Goal: Transaction & Acquisition: Download file/media

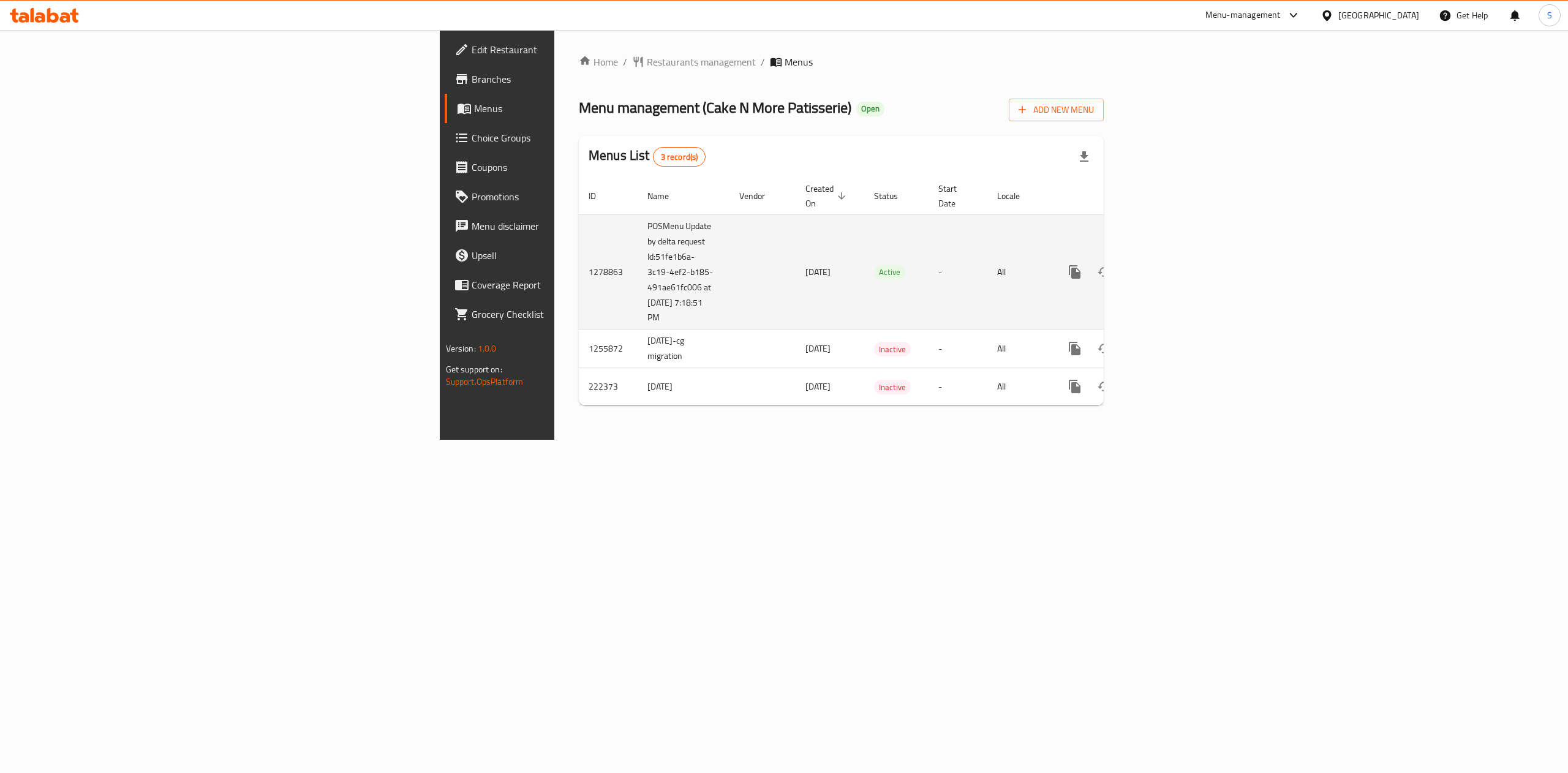
click at [1178, 257] on link "enhanced table" at bounding box center [1163, 272] width 30 height 30
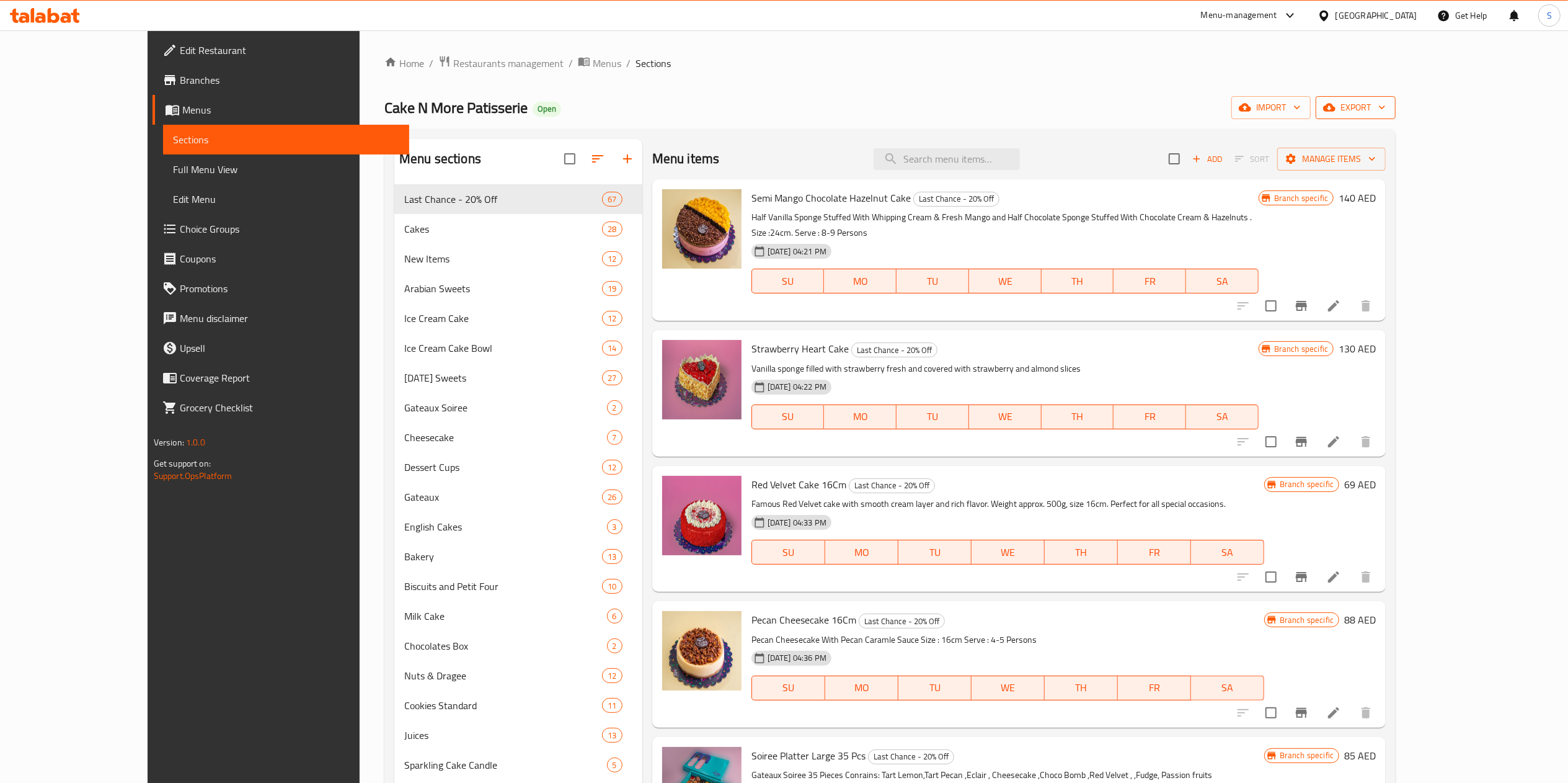
click at [1389, 109] on icon "button" at bounding box center [1383, 107] width 12 height 12
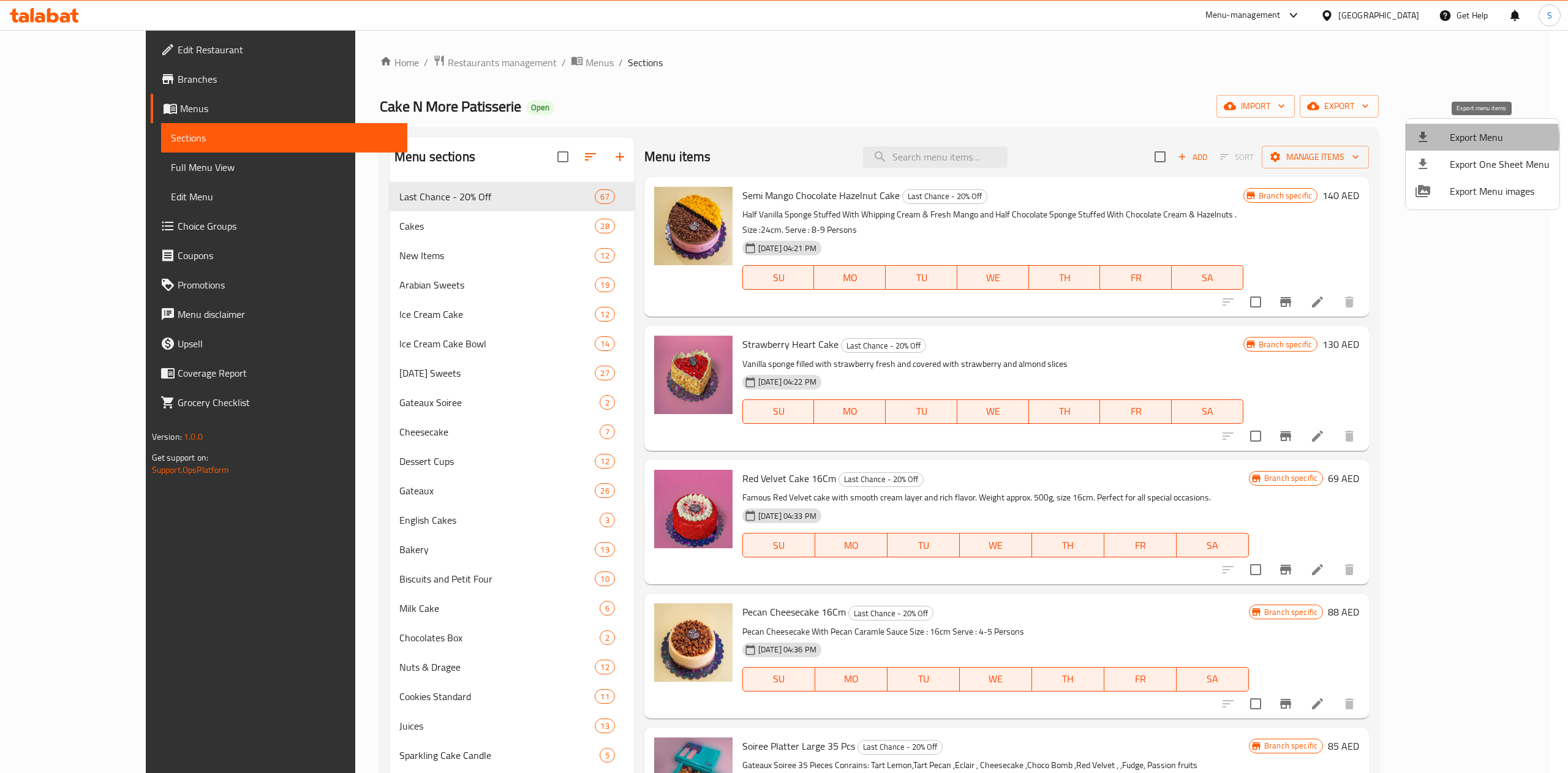
click at [1471, 140] on span "Export Menu" at bounding box center [1499, 137] width 100 height 14
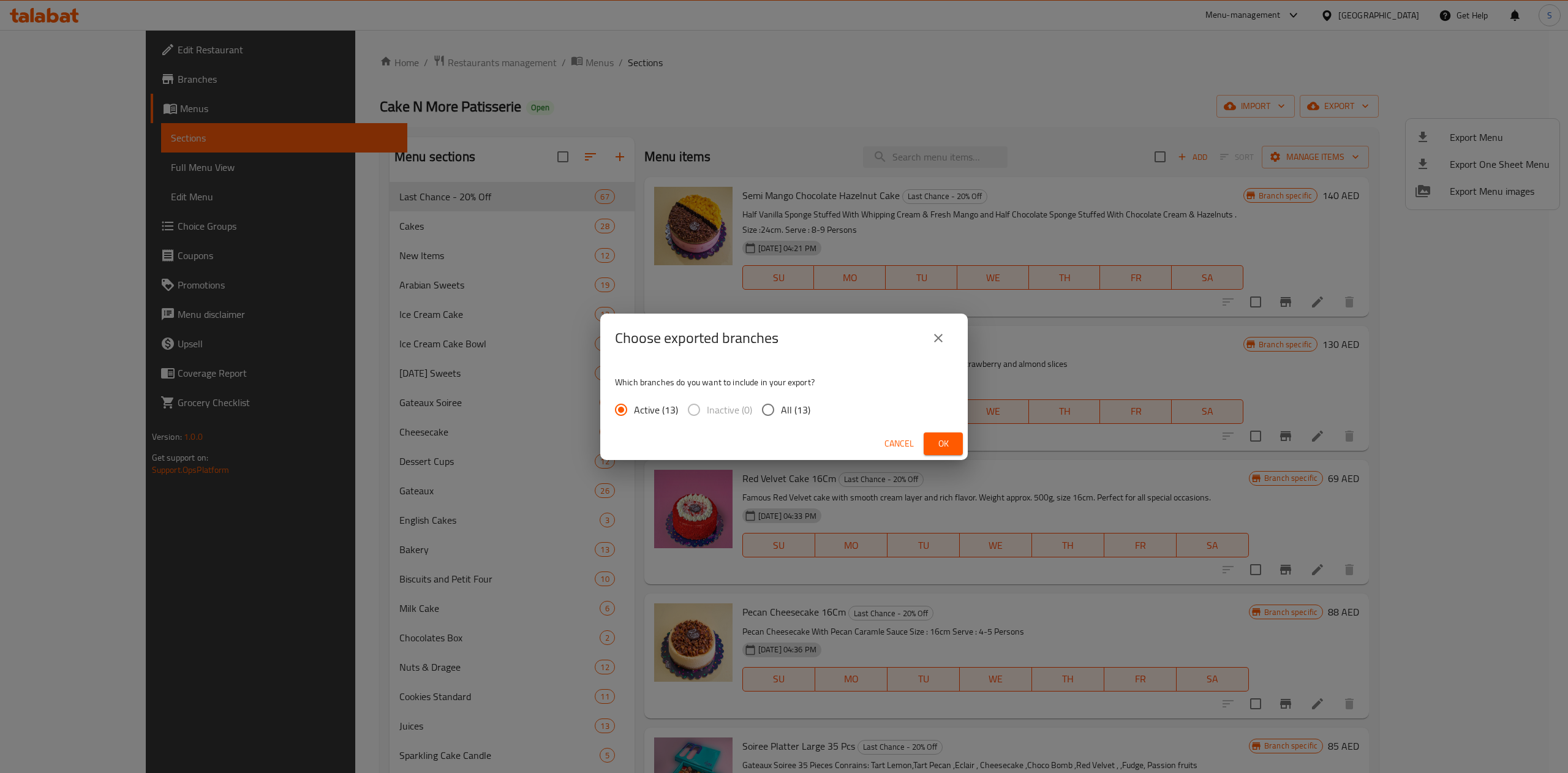
click at [1076, 38] on div "Choose exported branches Which branches do you want to include in your export? …" at bounding box center [784, 386] width 1568 height 773
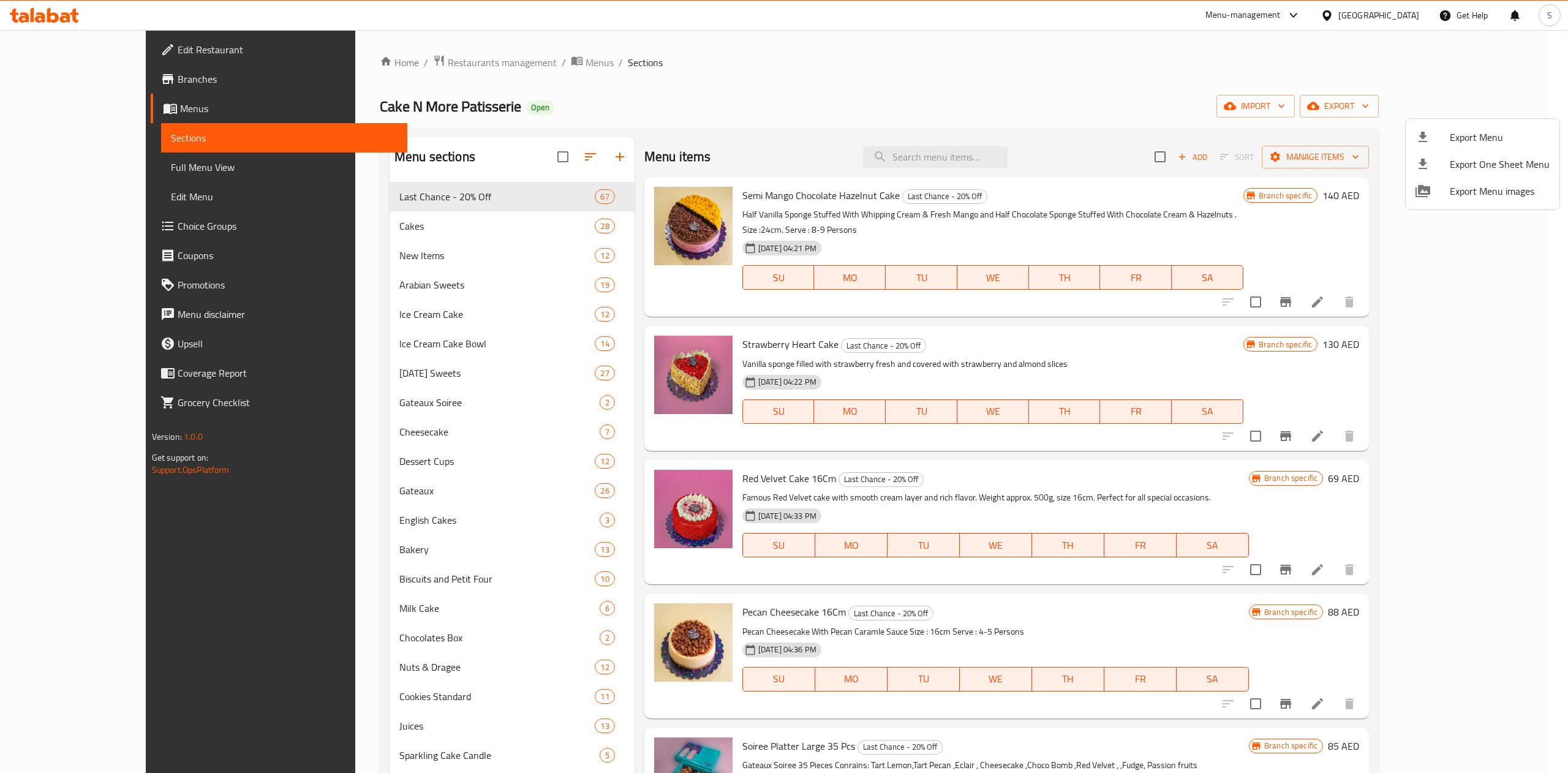
click at [525, 154] on div at bounding box center [784, 386] width 1568 height 773
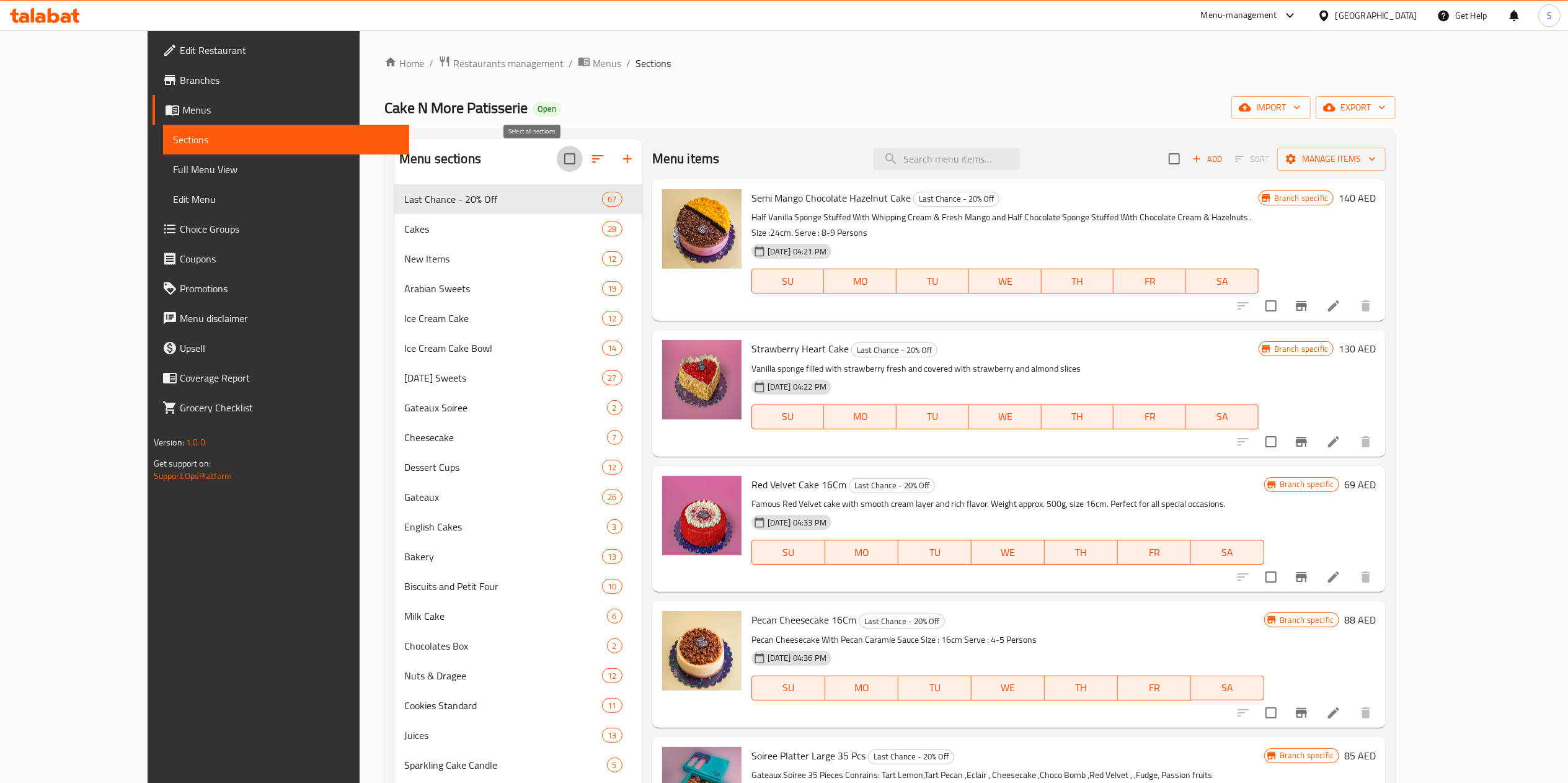
click at [557, 160] on input "checkbox" at bounding box center [570, 159] width 26 height 26
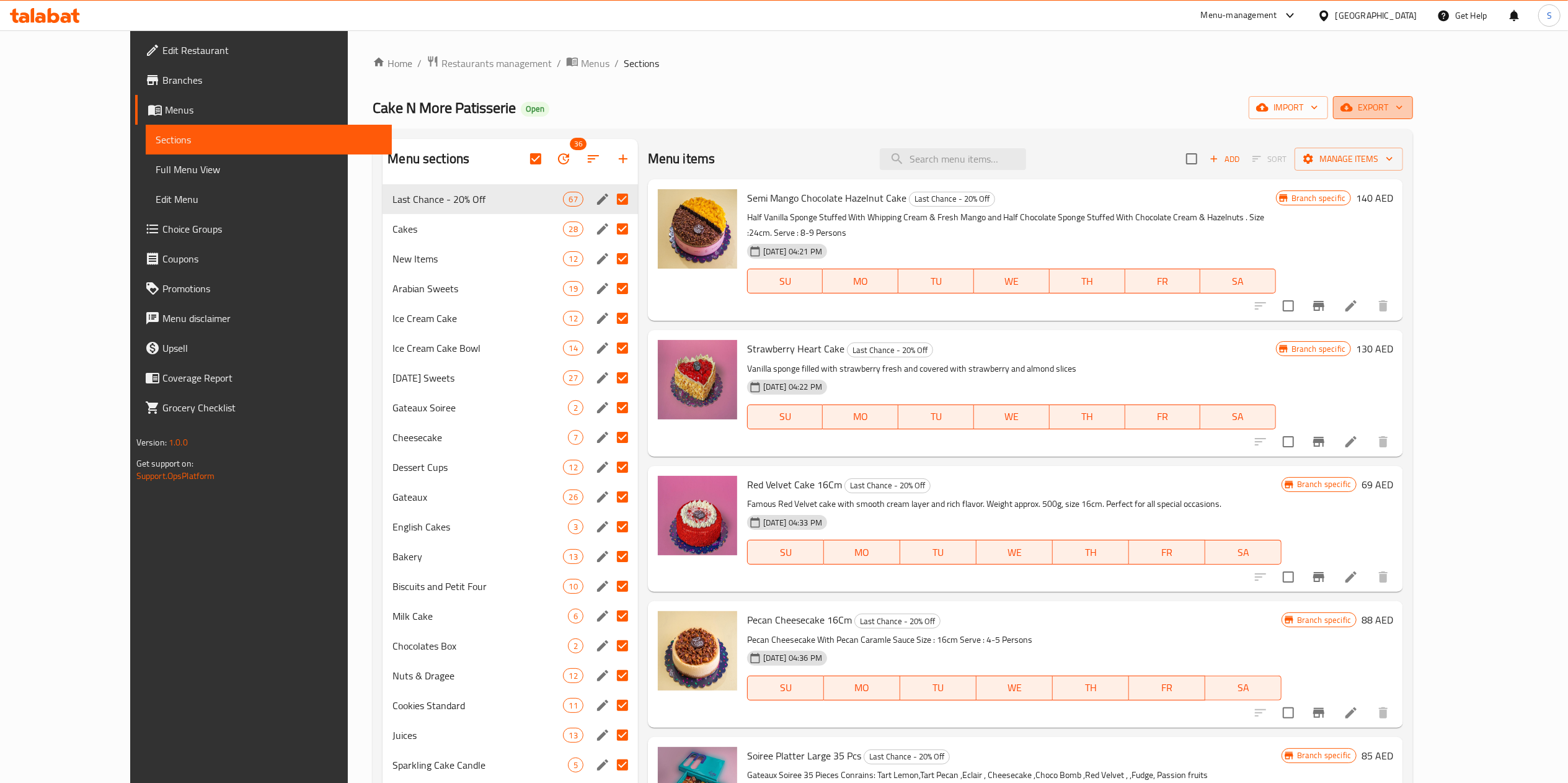
click at [1413, 116] on button "export" at bounding box center [1373, 107] width 80 height 23
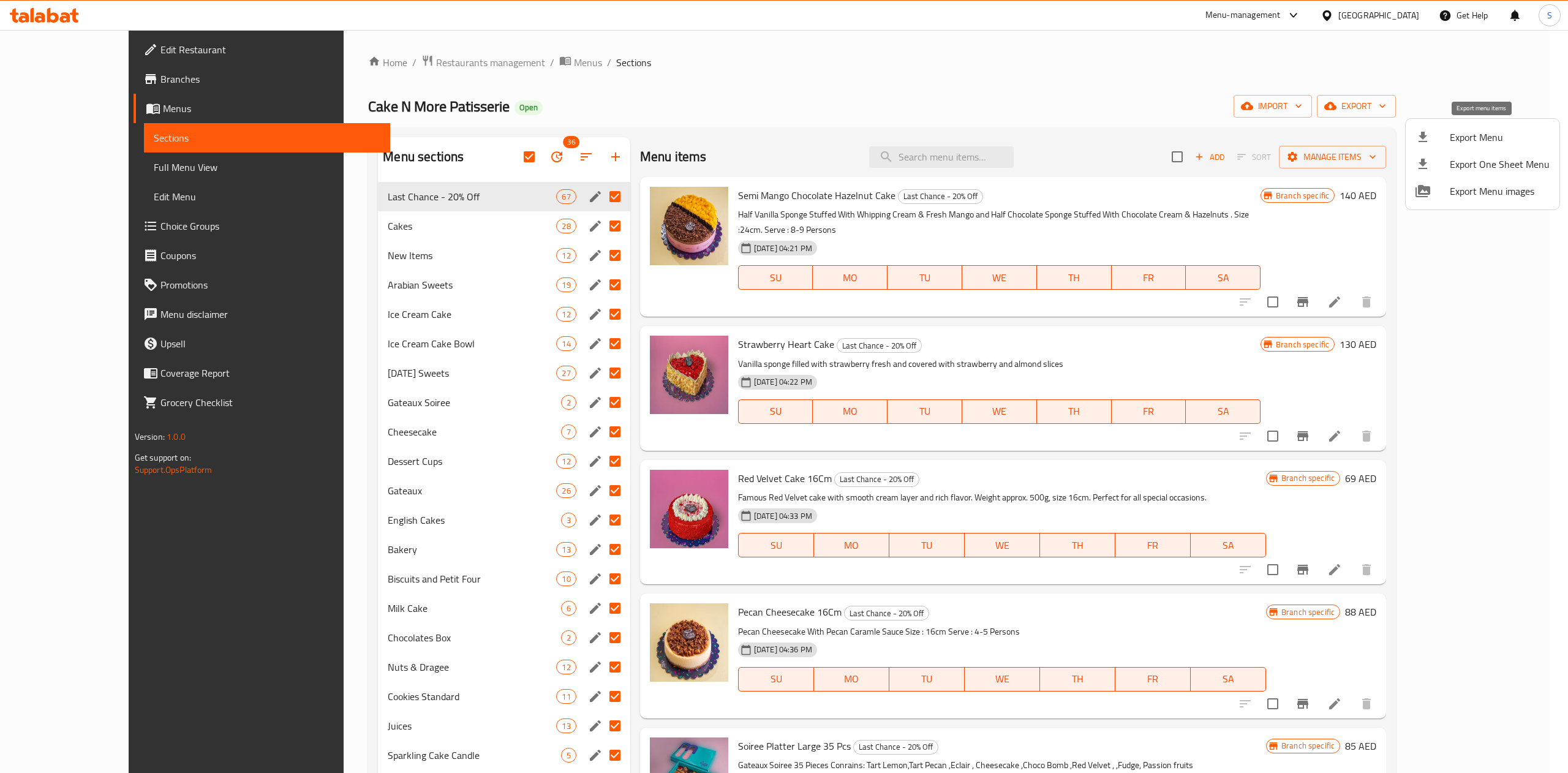
click at [1453, 146] on li "Export Menu" at bounding box center [1483, 137] width 153 height 27
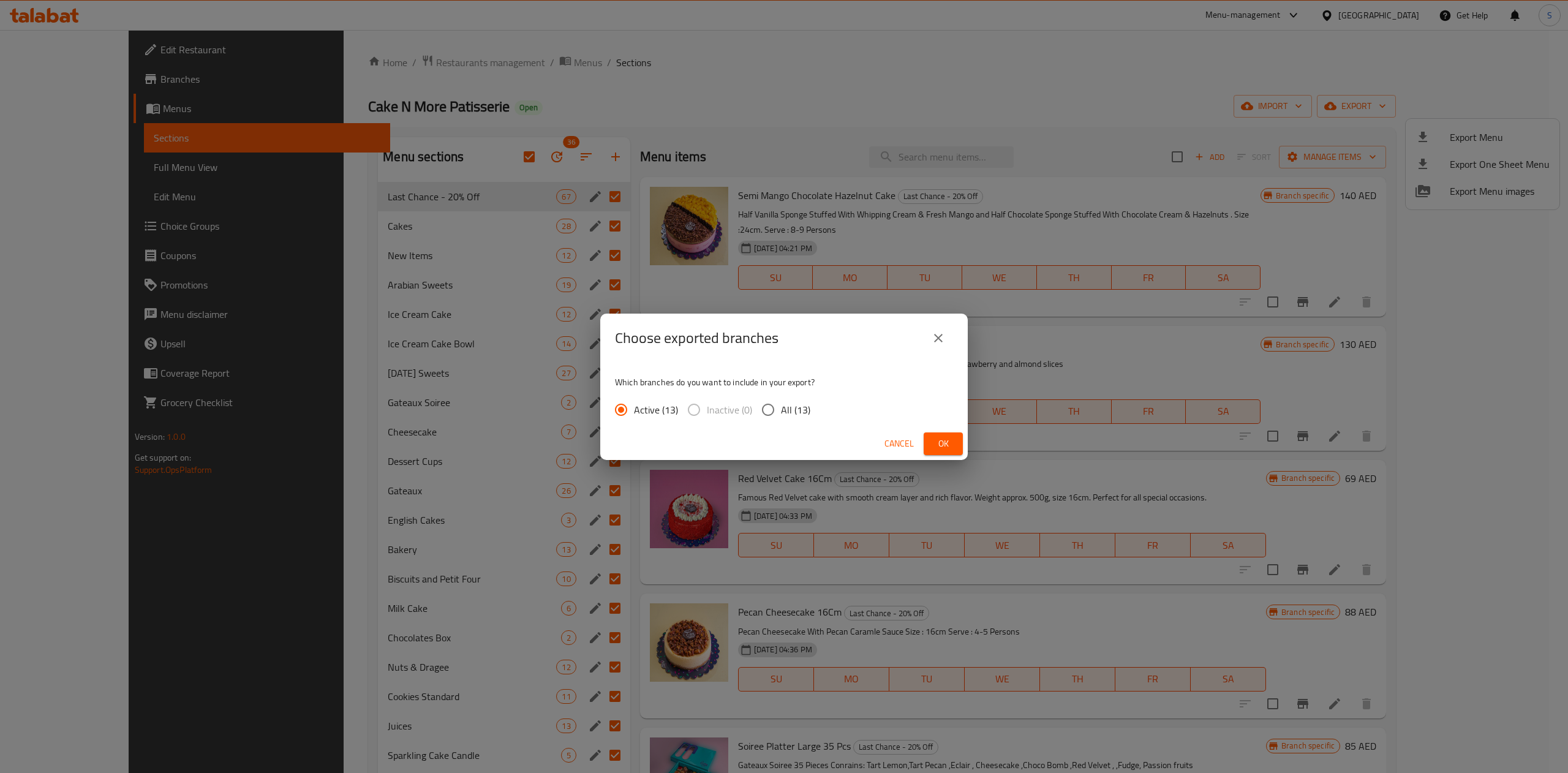
click at [824, 34] on div "Choose exported branches Which branches do you want to include in your export? …" at bounding box center [784, 386] width 1568 height 773
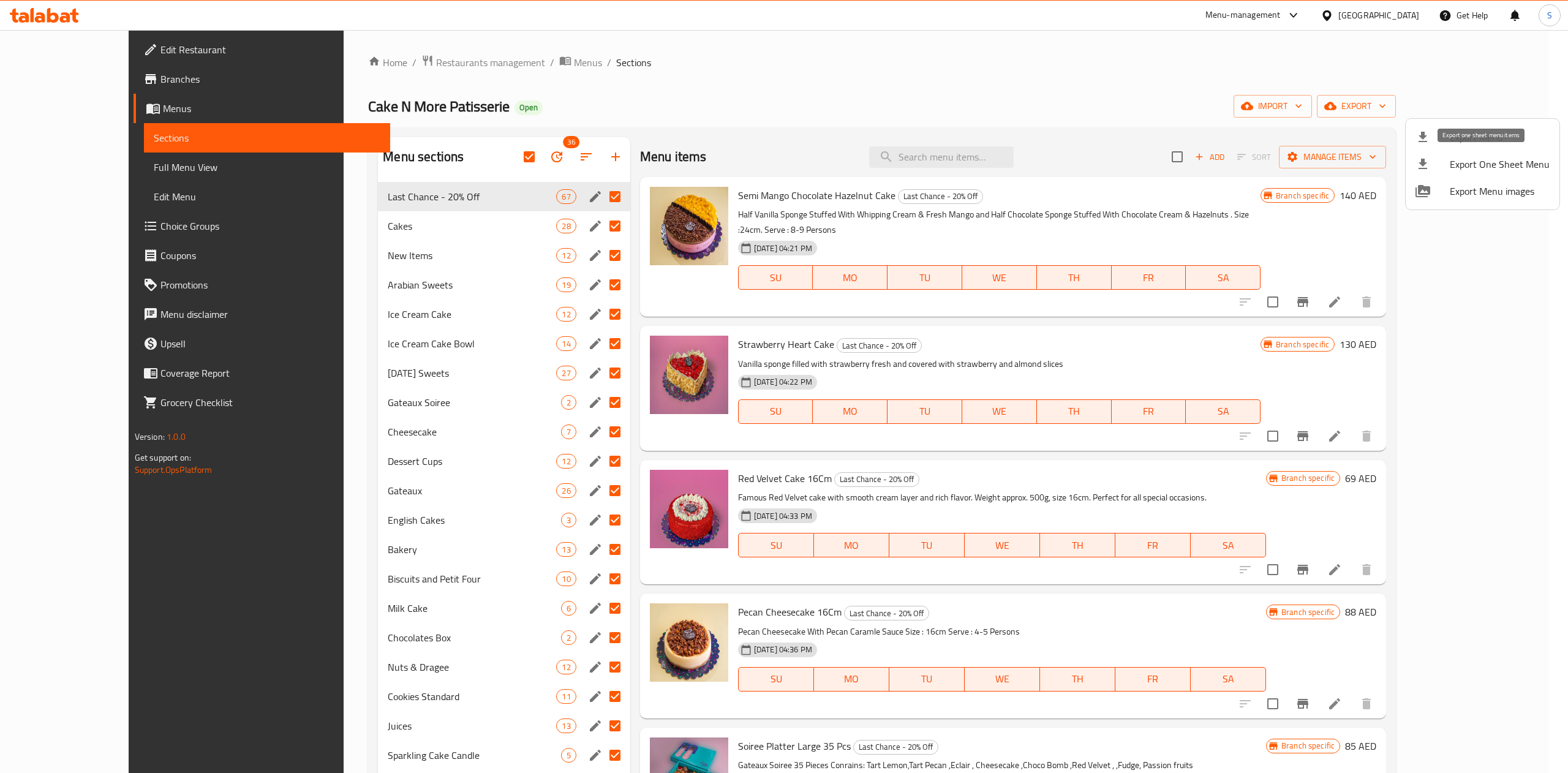
click at [1462, 172] on span "Export One Sheet Menu" at bounding box center [1499, 163] width 100 height 14
click at [498, 163] on div at bounding box center [784, 386] width 1568 height 773
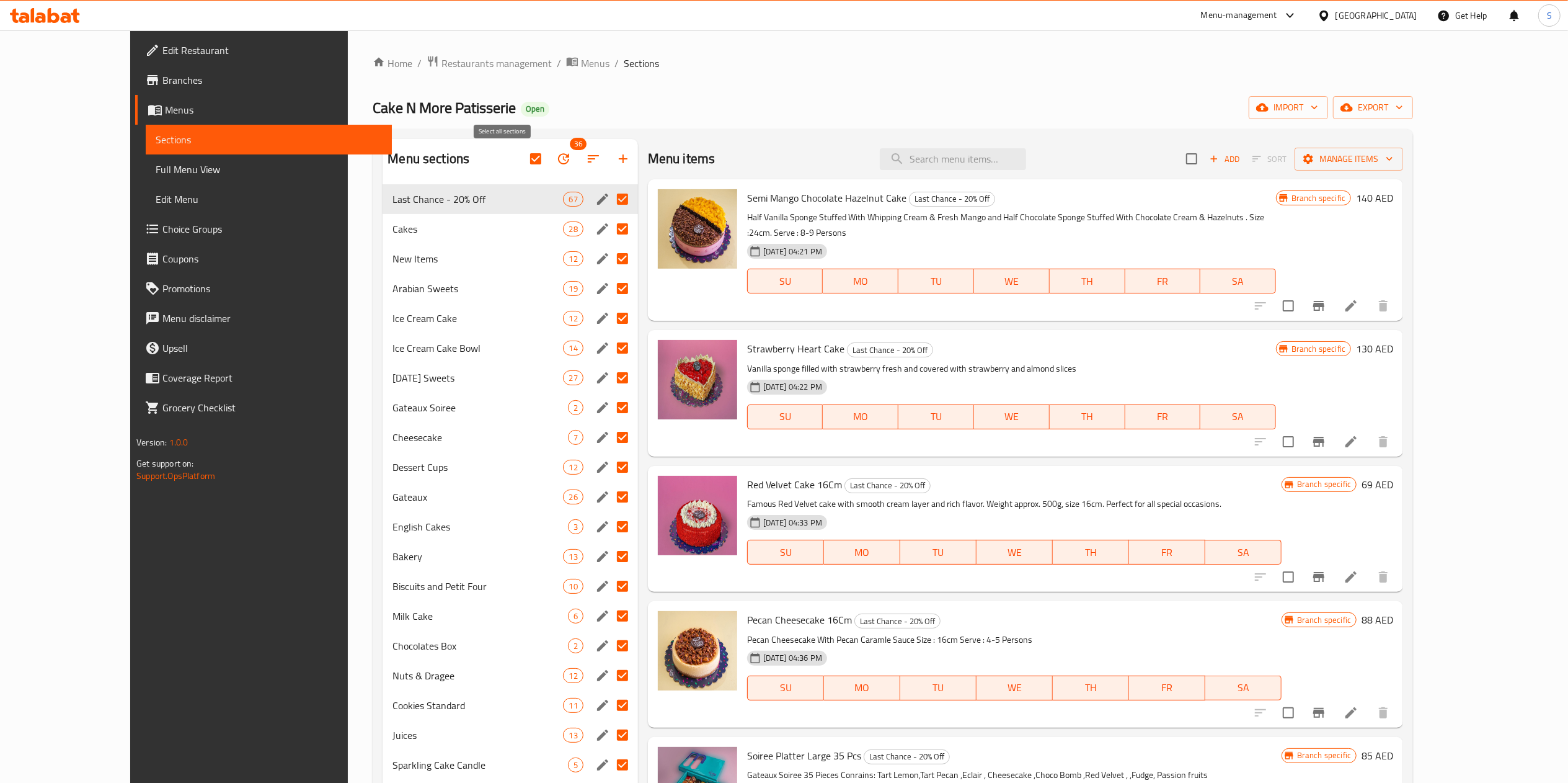
click at [522, 156] on input "checkbox" at bounding box center [536, 159] width 26 height 26
checkbox input "false"
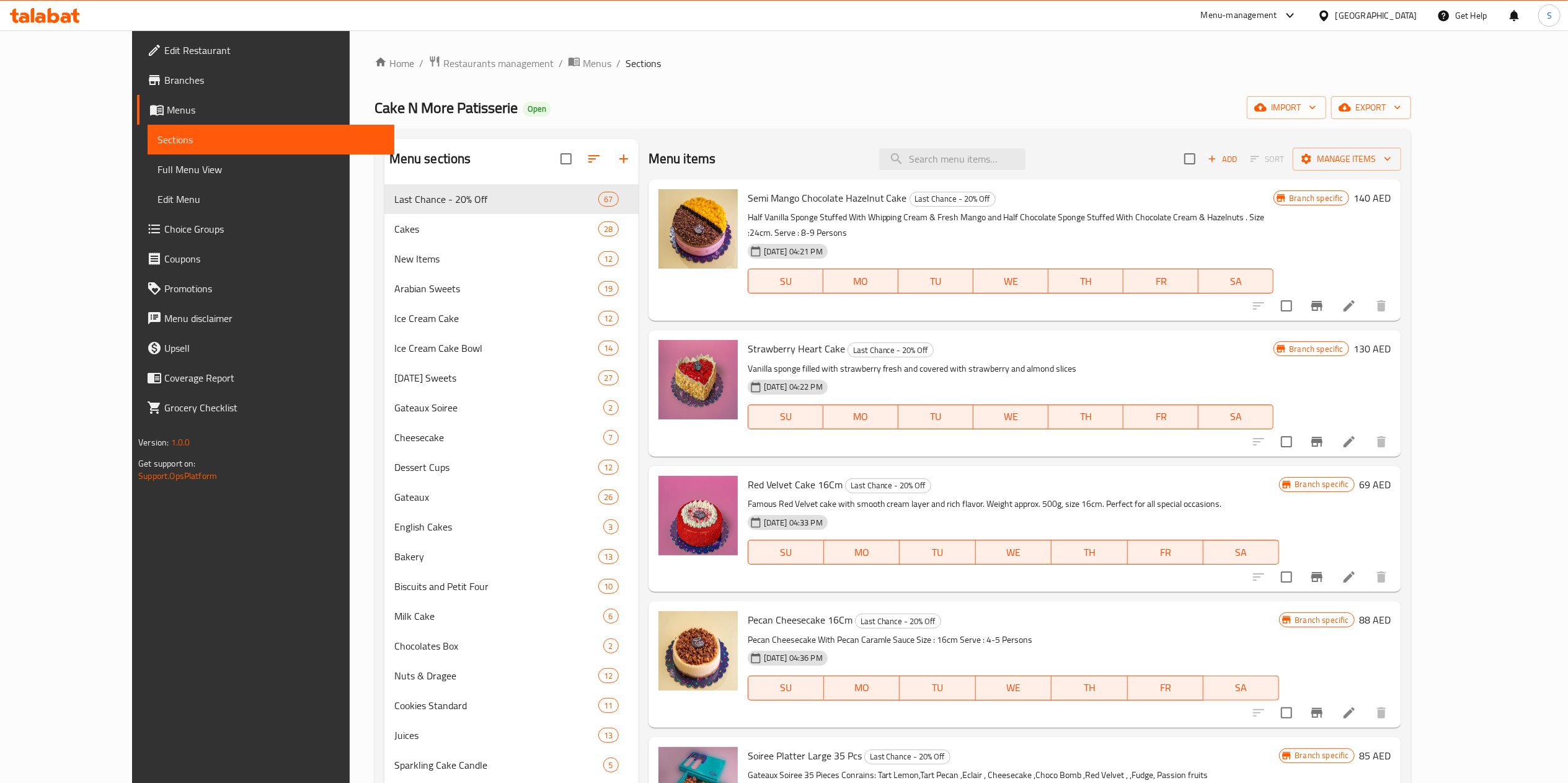
scroll to position [513, 0]
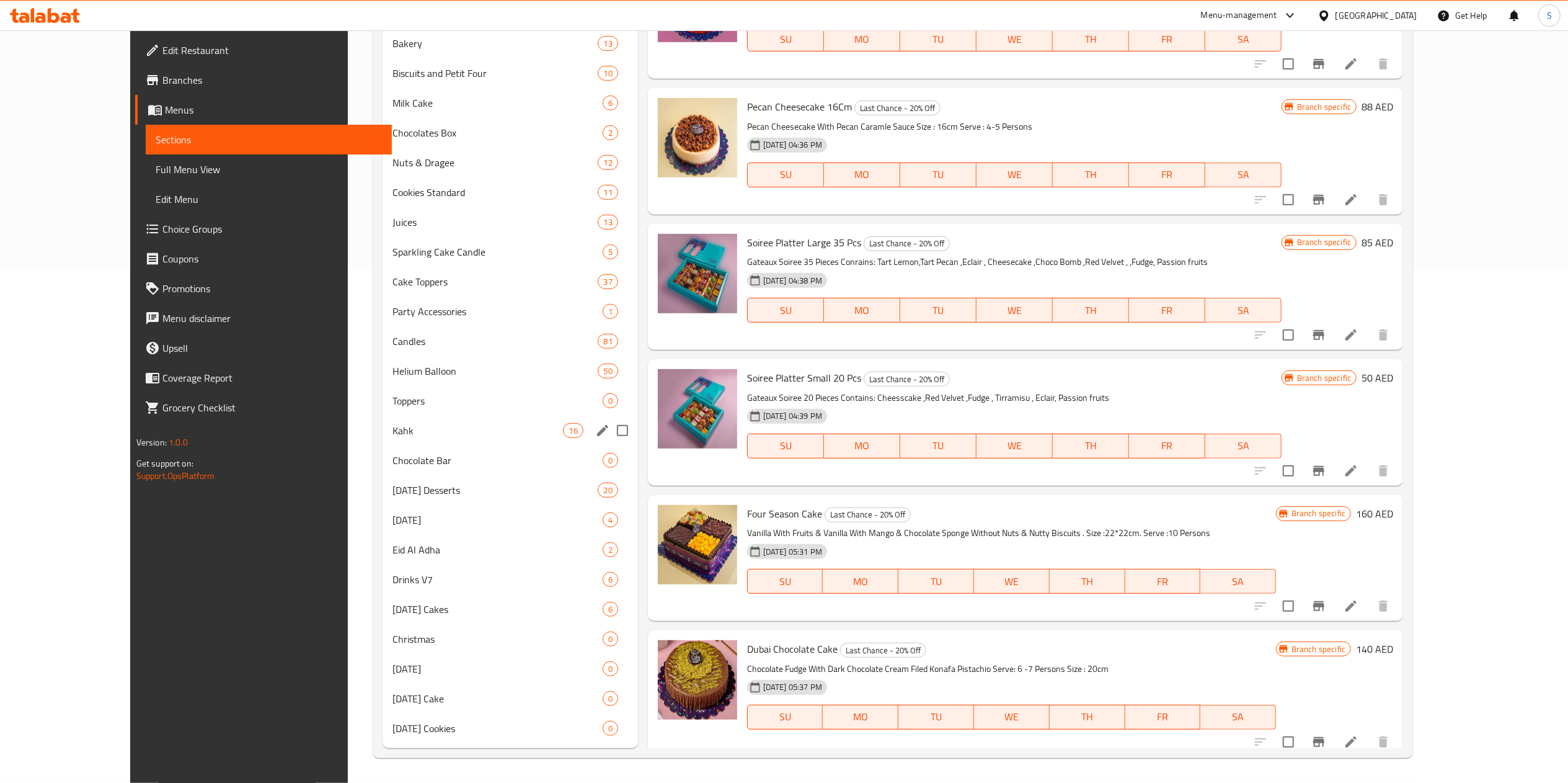
click at [406, 461] on span "Chocolate Bar" at bounding box center [497, 460] width 209 height 15
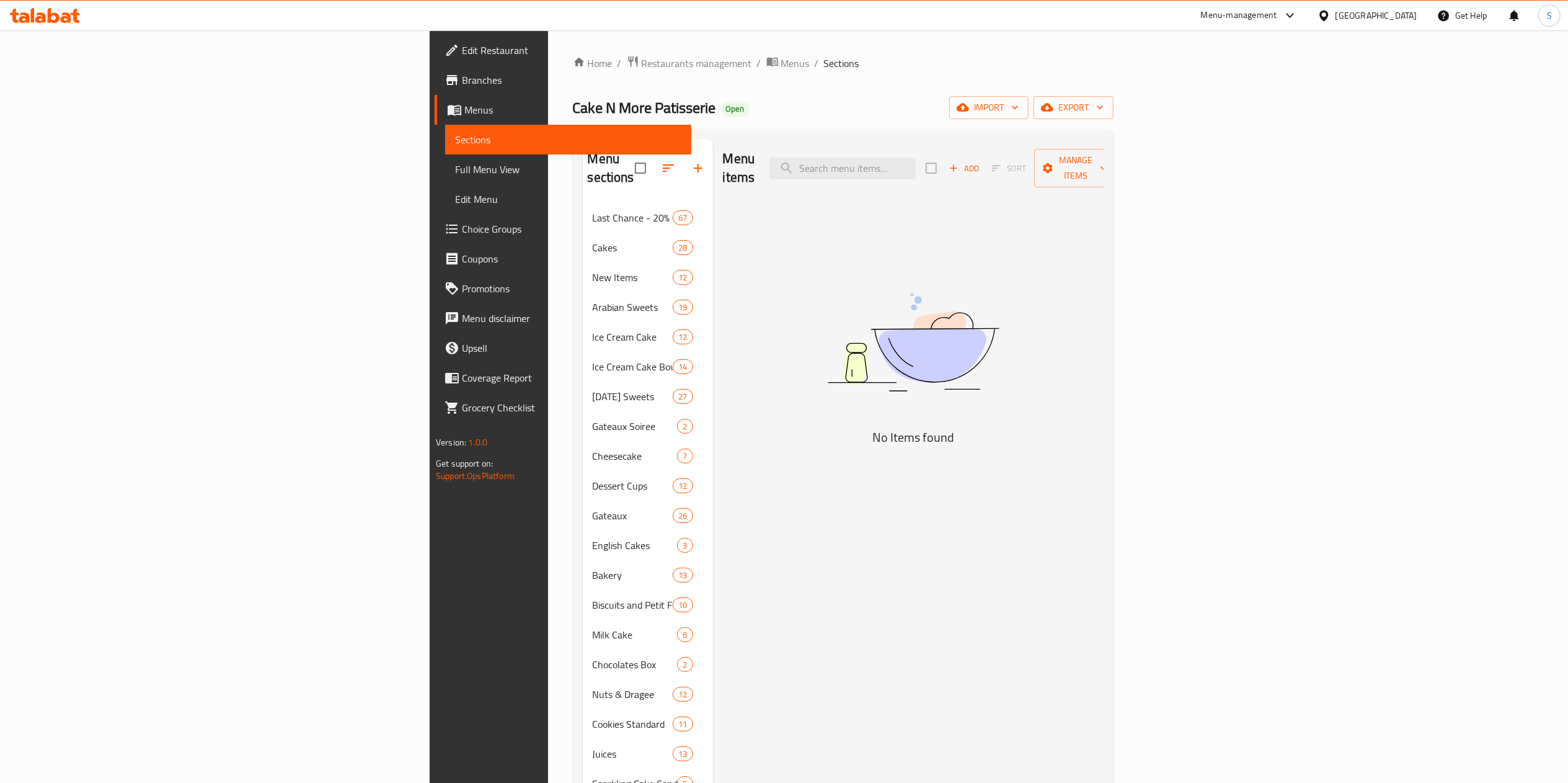
drag, startPoint x: 1423, startPoint y: 414, endPoint x: 1427, endPoint y: 394, distance: 20.4
click at [1104, 418] on div "Menu items Add Sort Manage items No Items found" at bounding box center [909, 710] width 391 height 1141
click at [1053, 111] on icon "button" at bounding box center [1047, 107] width 12 height 8
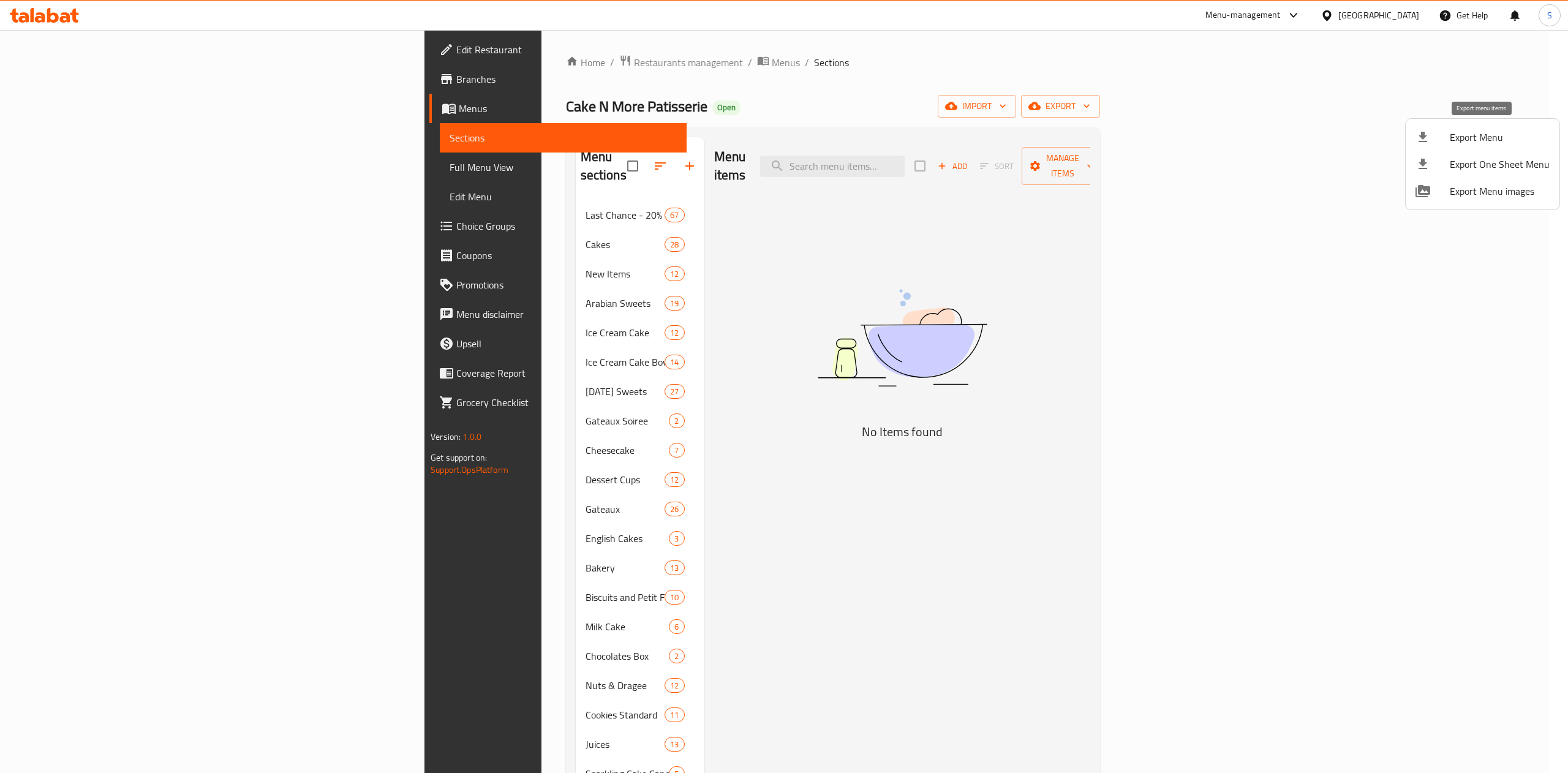
click at [1498, 134] on span "Export Menu" at bounding box center [1499, 137] width 100 height 14
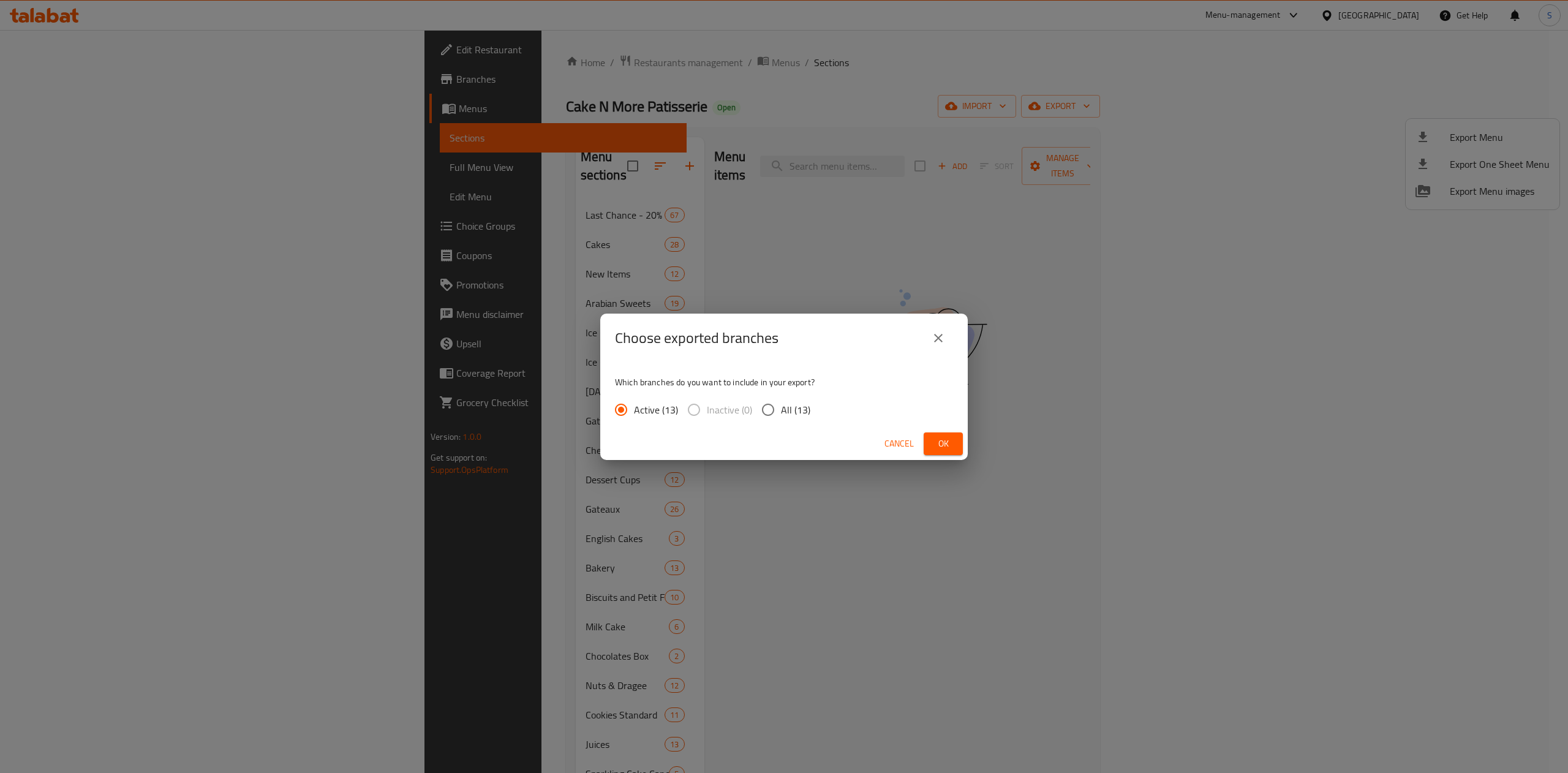
click at [1366, 417] on div "Choose exported branches Which branches do you want to include in your export? …" at bounding box center [784, 386] width 1568 height 773
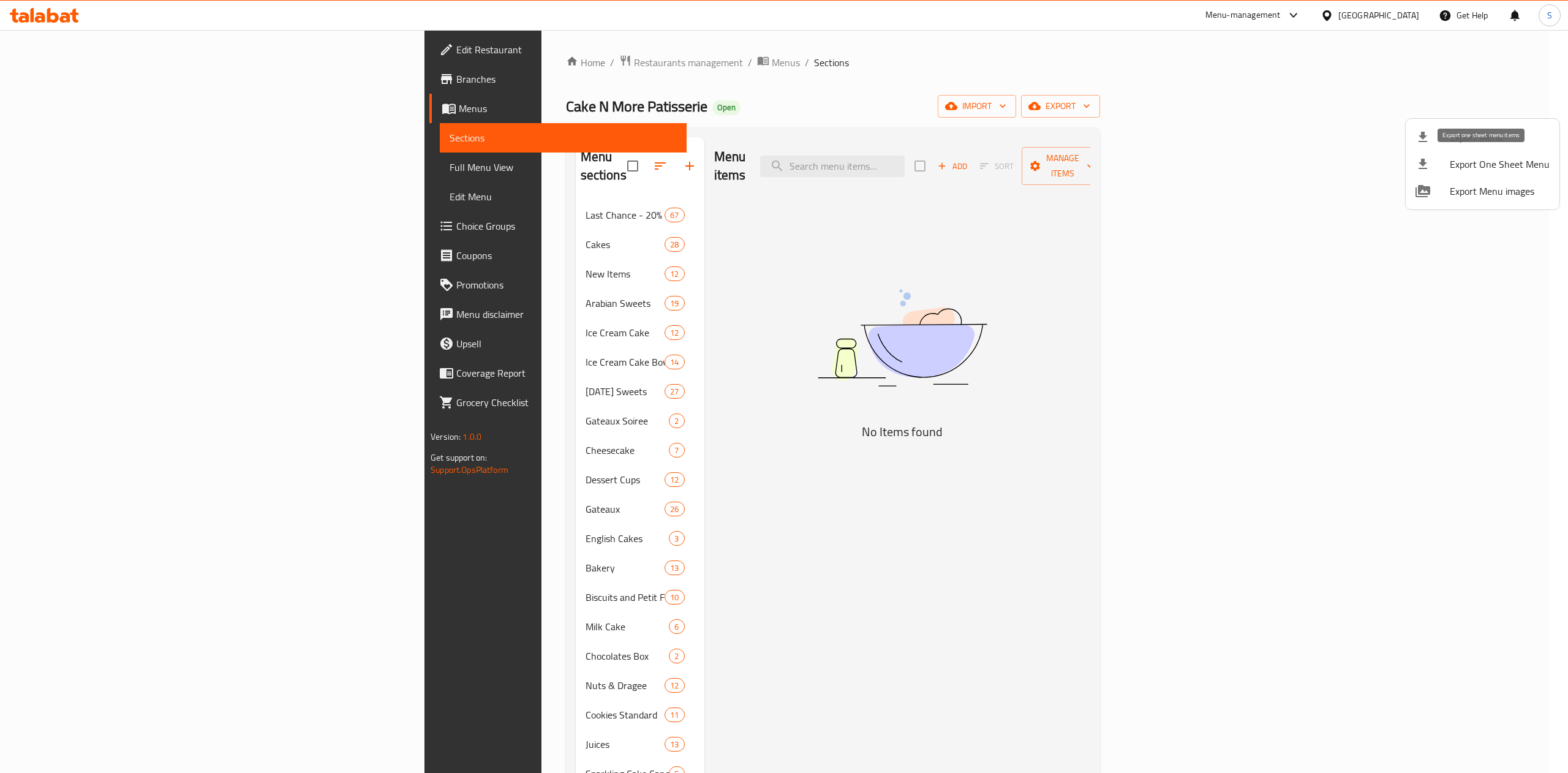
click at [1534, 166] on span "Export One Sheet Menu" at bounding box center [1499, 163] width 100 height 14
